Goal: Task Accomplishment & Management: Use online tool/utility

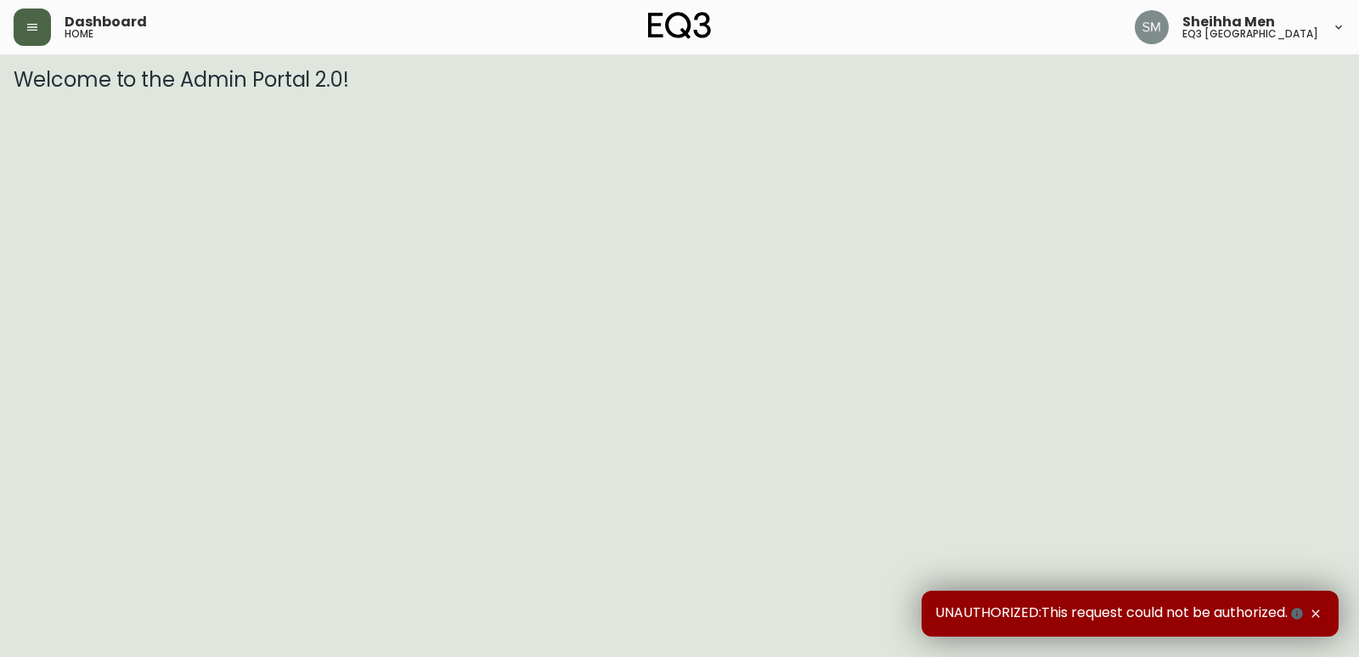
click at [27, 24] on icon "button" at bounding box center [32, 27] width 10 height 7
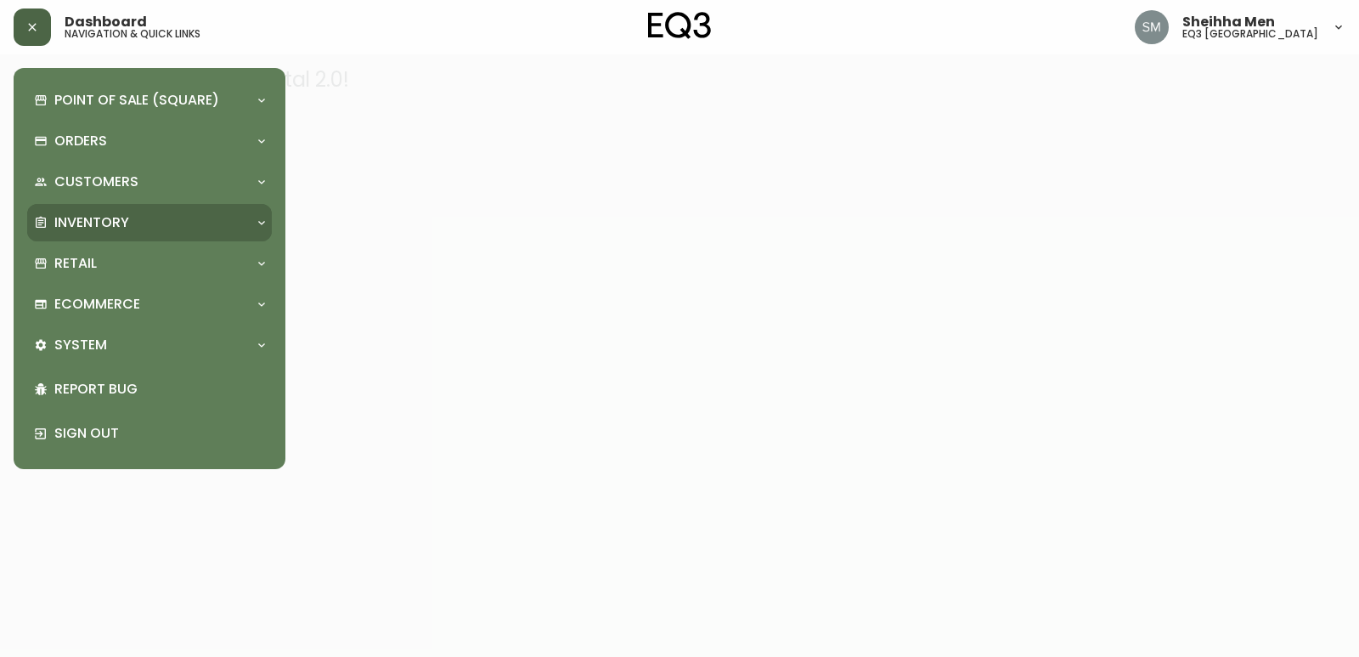
click at [154, 213] on div "Inventory" at bounding box center [141, 222] width 214 height 19
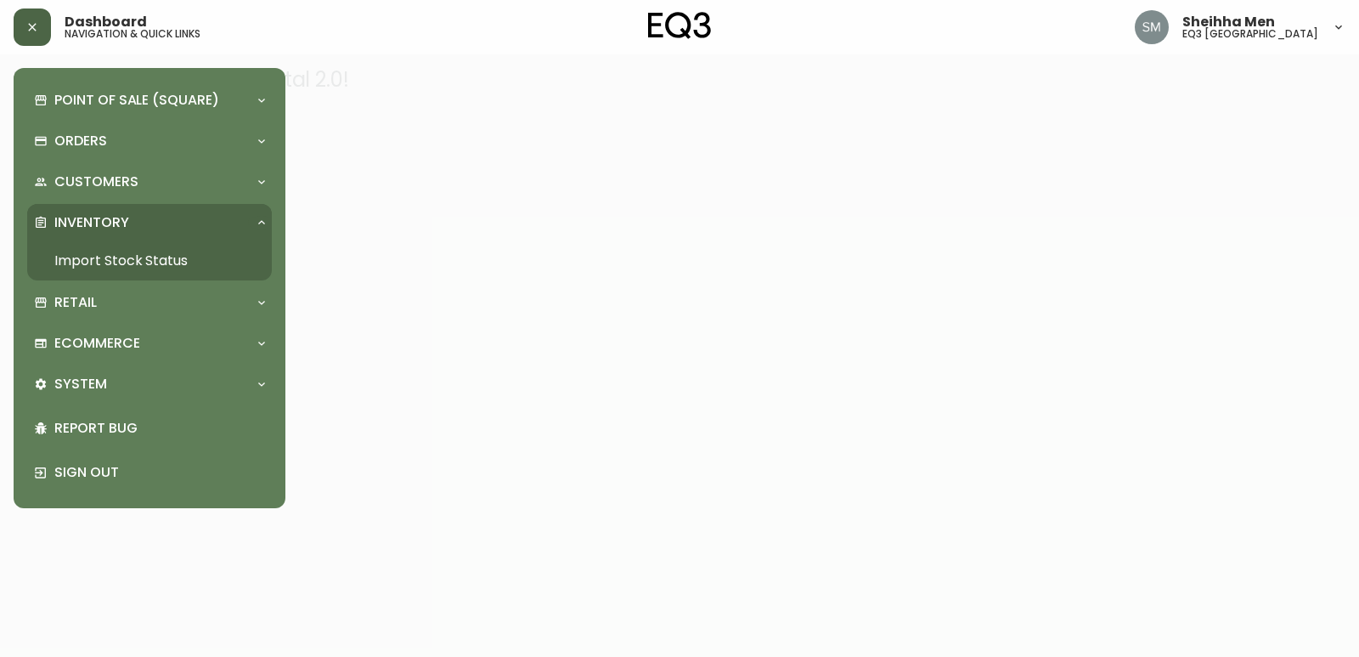
click at [192, 246] on link "Import Stock Status" at bounding box center [149, 260] width 245 height 39
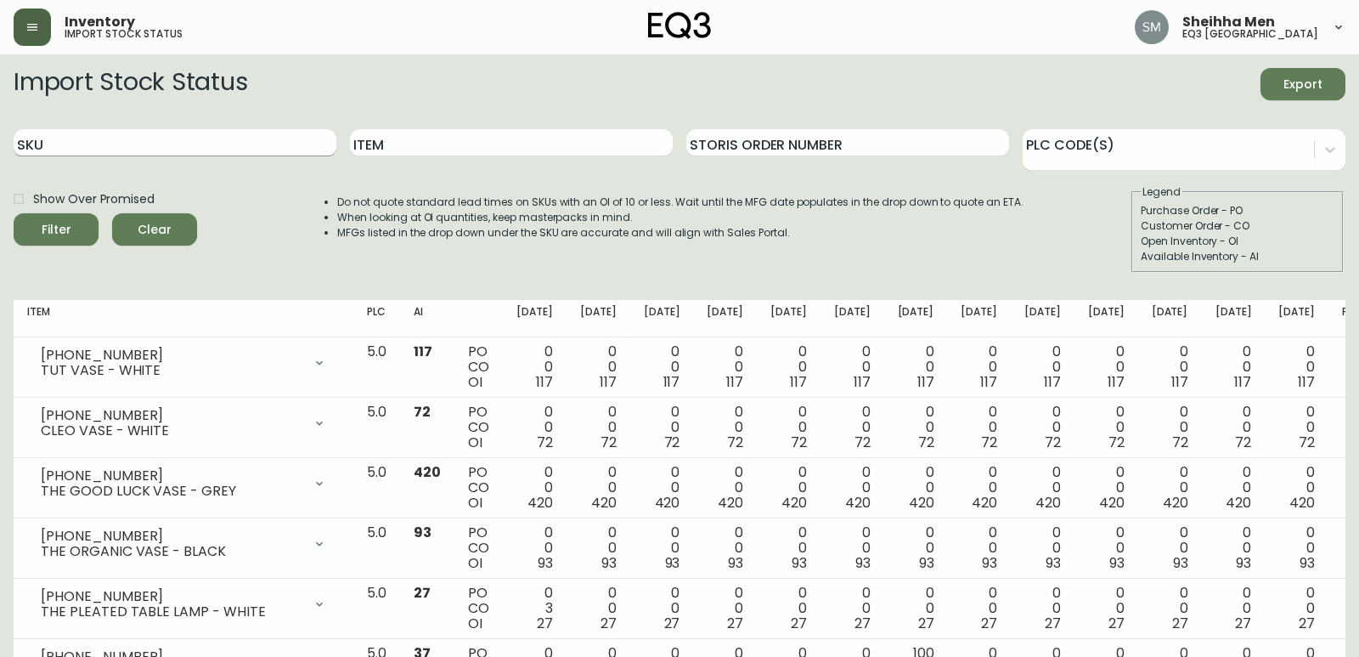
click at [291, 138] on input "SKU" at bounding box center [175, 142] width 323 height 27
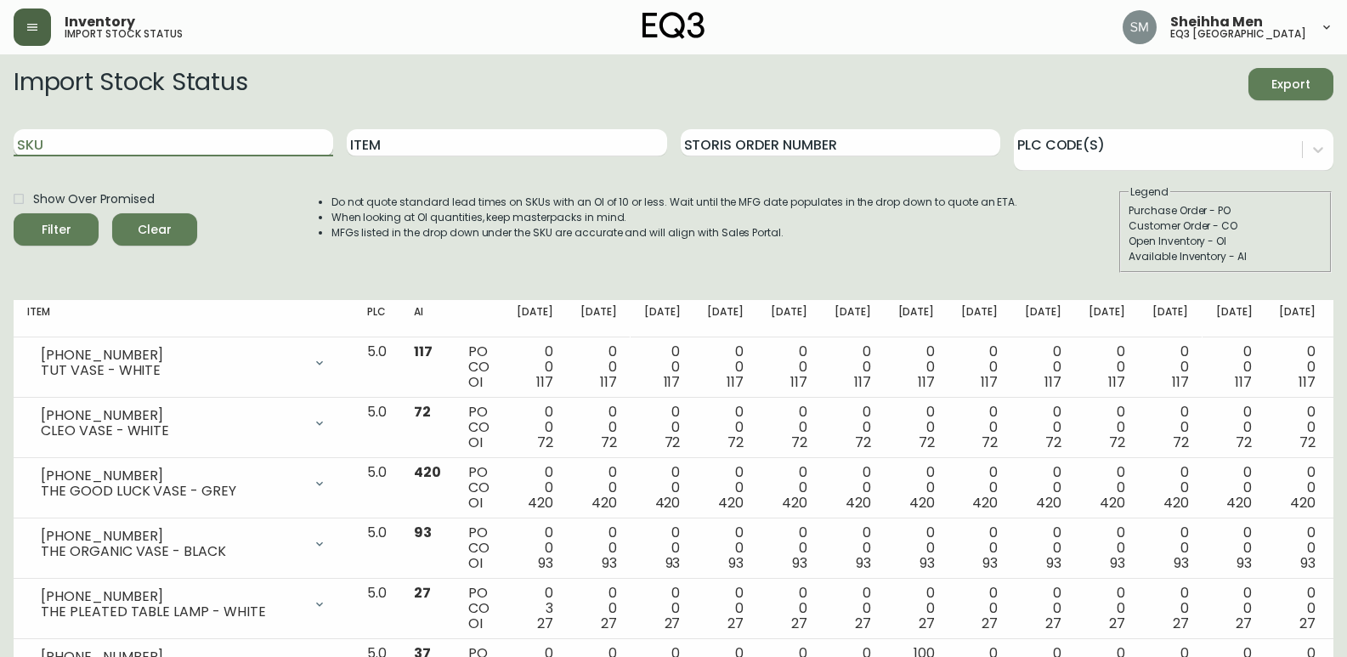
paste input "[PHONE_NUMBER]"
click at [59, 229] on span "Filter" at bounding box center [57, 229] width 30 height 21
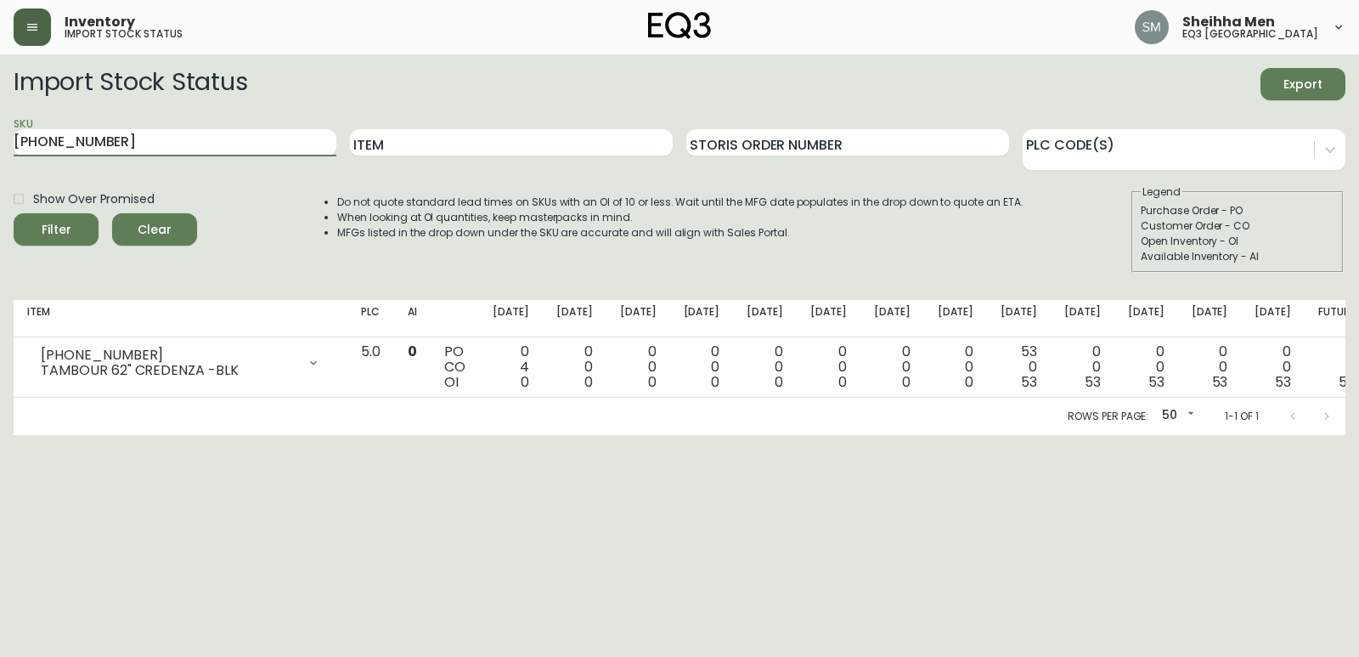
drag, startPoint x: 167, startPoint y: 146, endPoint x: 0, endPoint y: 137, distance: 167.6
click at [0, 137] on main "Import Stock Status Export SKU [PHONE_NUMBER] Item Storis Order Number PLC Code…" at bounding box center [679, 244] width 1359 height 381
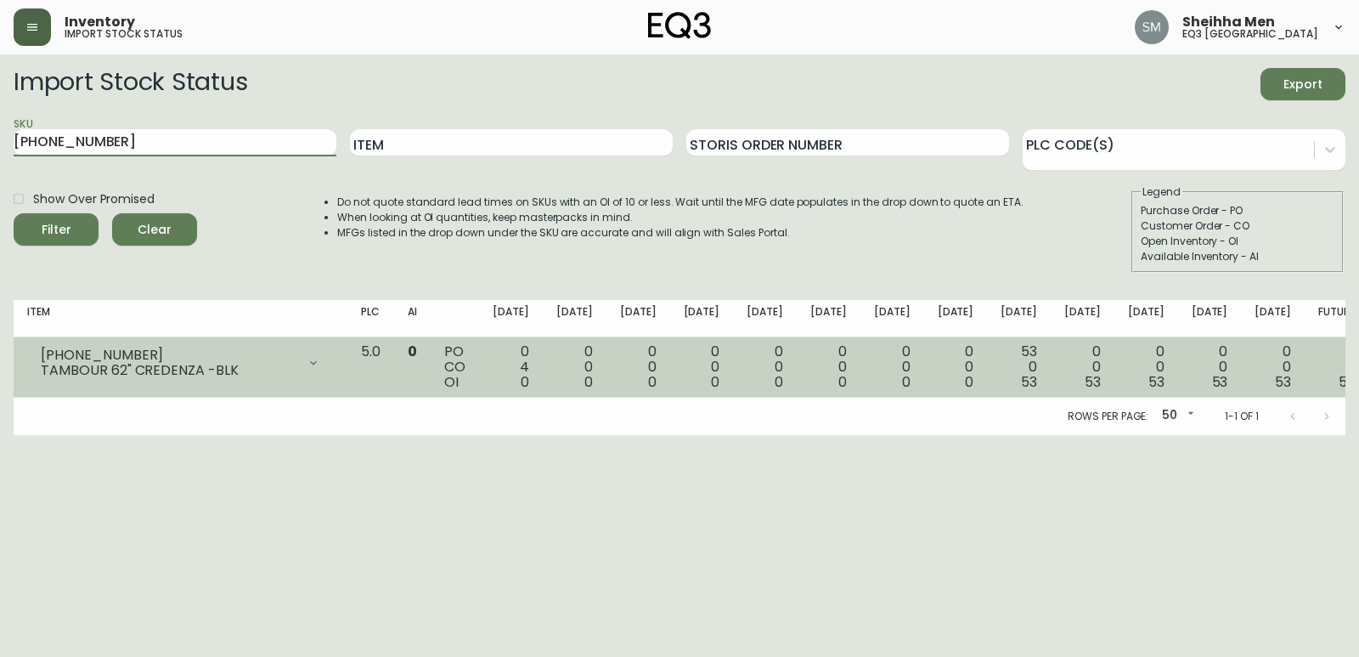
paste input "1"
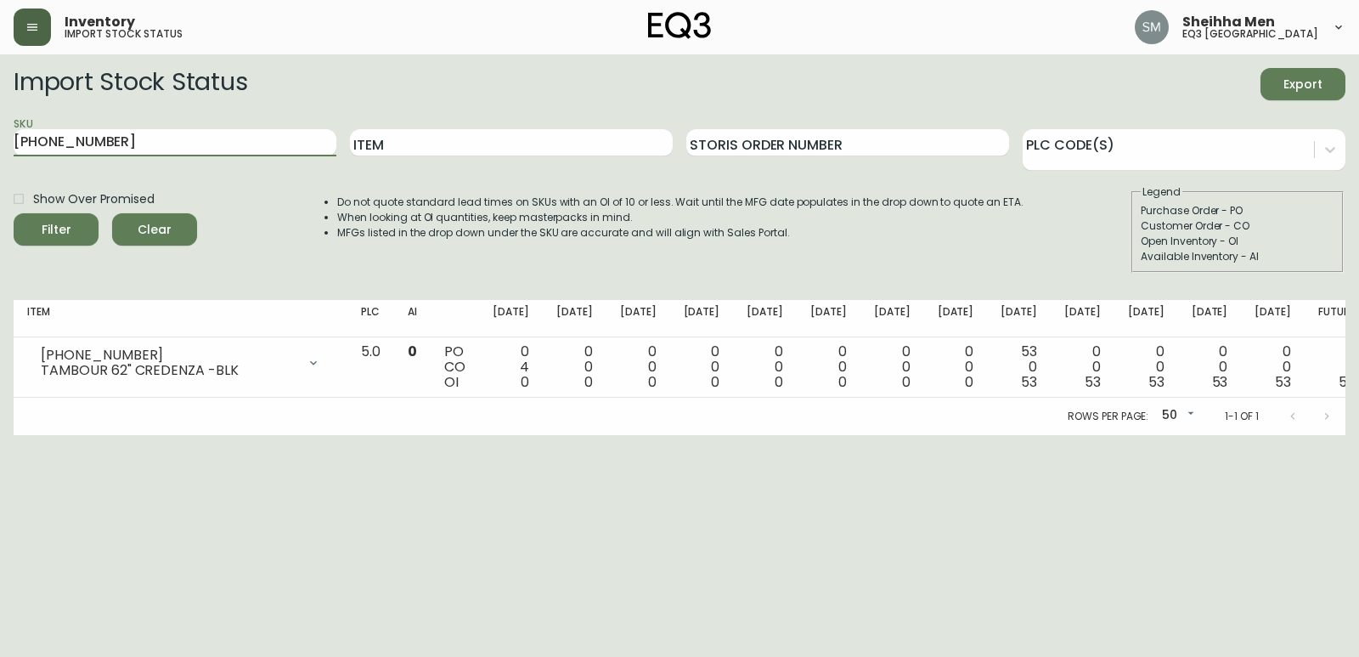
type input "[PHONE_NUMBER]"
click at [74, 225] on span "Filter" at bounding box center [56, 229] width 58 height 21
